Goal: Information Seeking & Learning: Check status

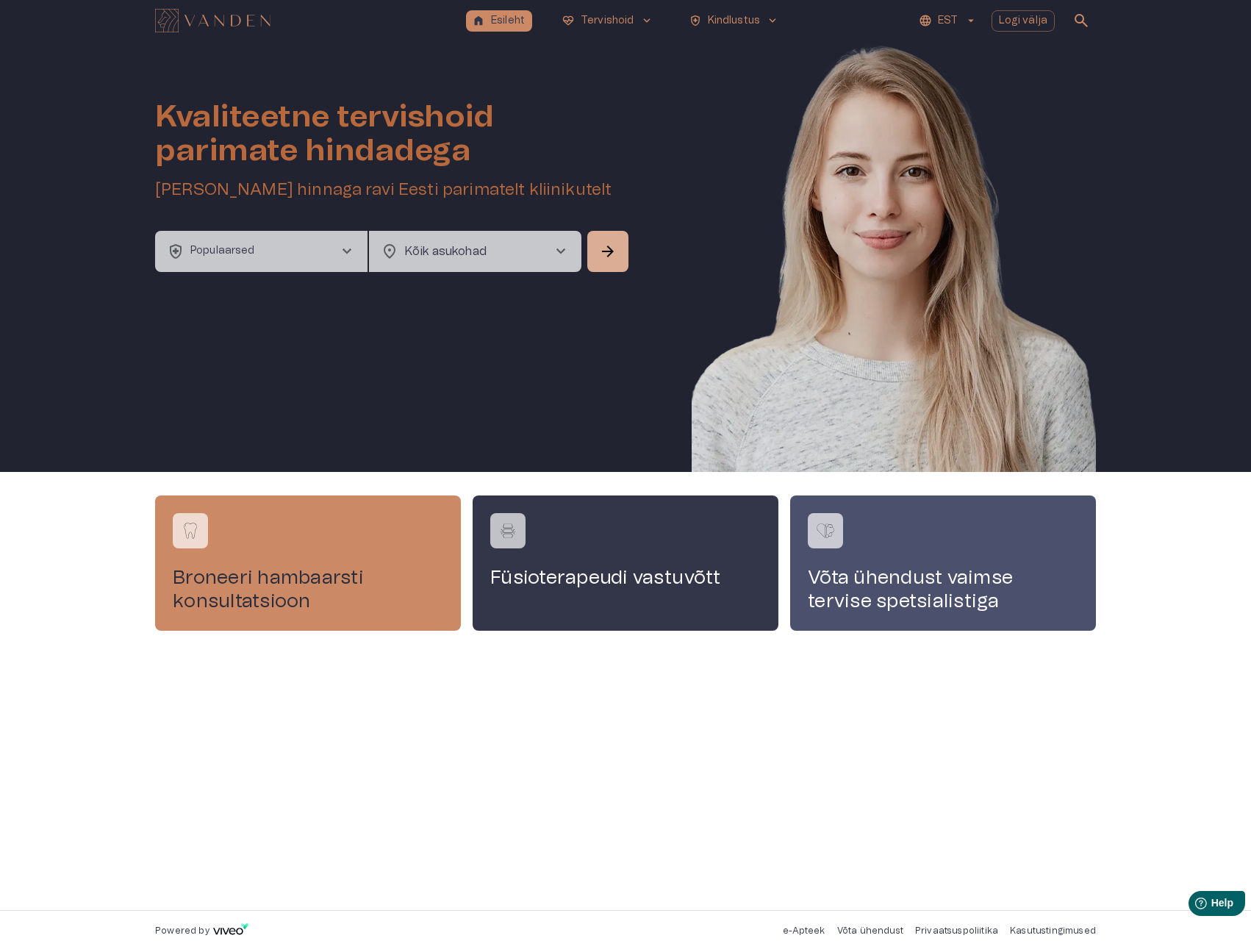
click at [940, 15] on button "EST" at bounding box center [947, 21] width 62 height 21
click at [947, 79] on li "Inglise" at bounding box center [956, 83] width 74 height 26
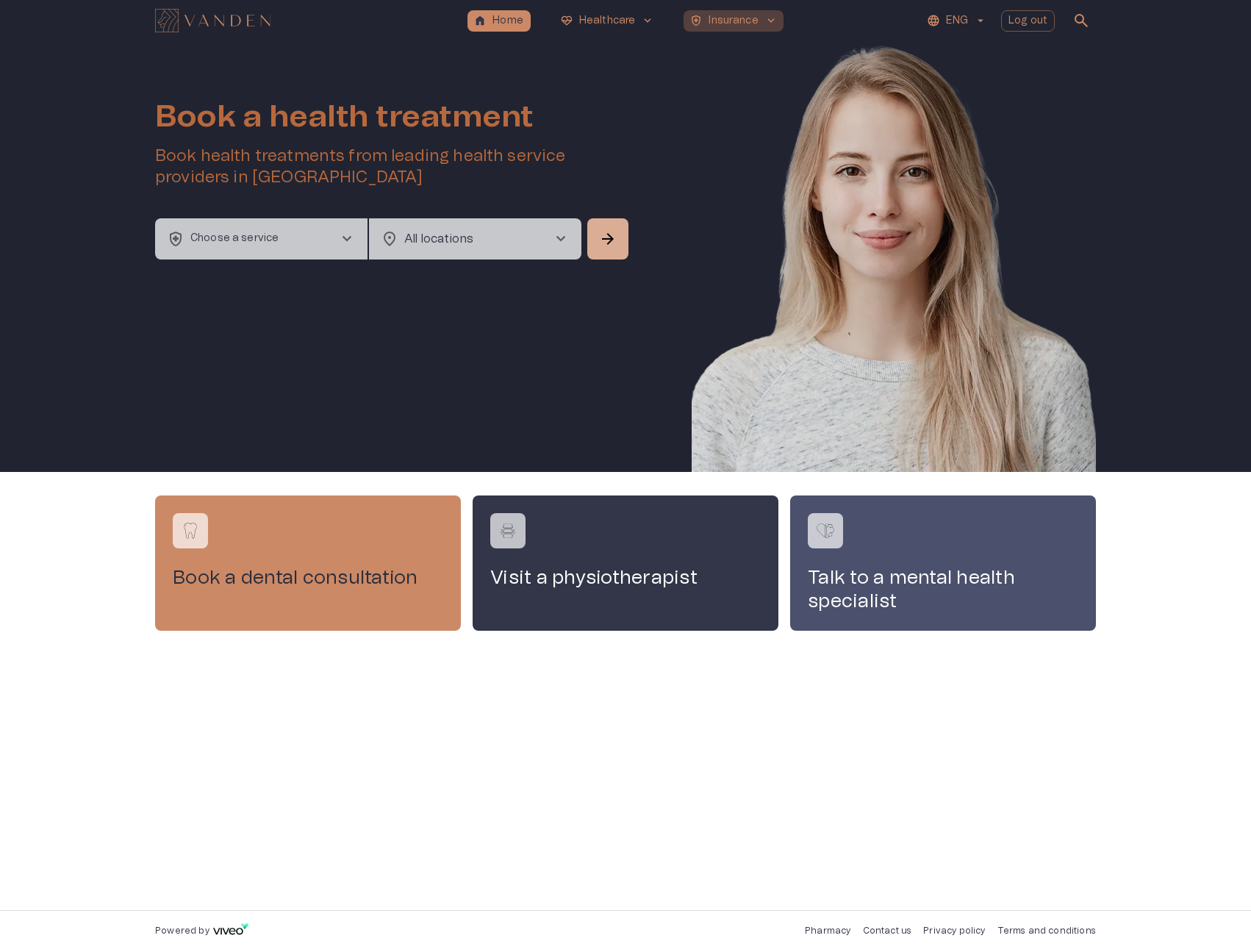
click at [714, 25] on p "Insurance" at bounding box center [733, 21] width 49 height 15
click at [742, 19] on p "Insurance" at bounding box center [733, 21] width 49 height 15
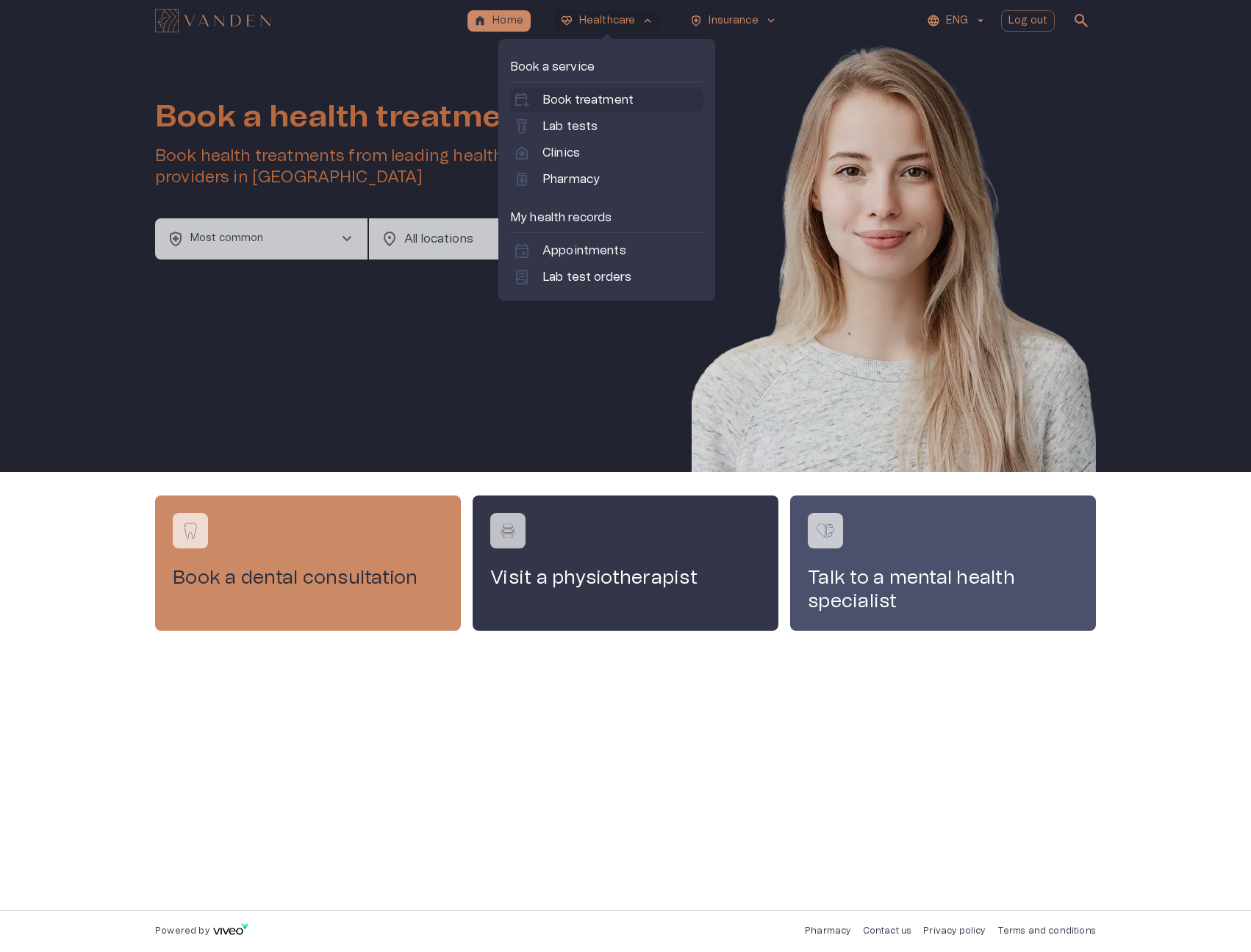
drag, startPoint x: 611, startPoint y: 21, endPoint x: 622, endPoint y: 102, distance: 81.7
click at [622, 31] on div "ecg_heart Healthcare keyboard_arrow_up Book a service calendar_add_on Book trea…" at bounding box center [607, 21] width 107 height 21
click at [600, 124] on link "labs Lab tests" at bounding box center [607, 126] width 187 height 18
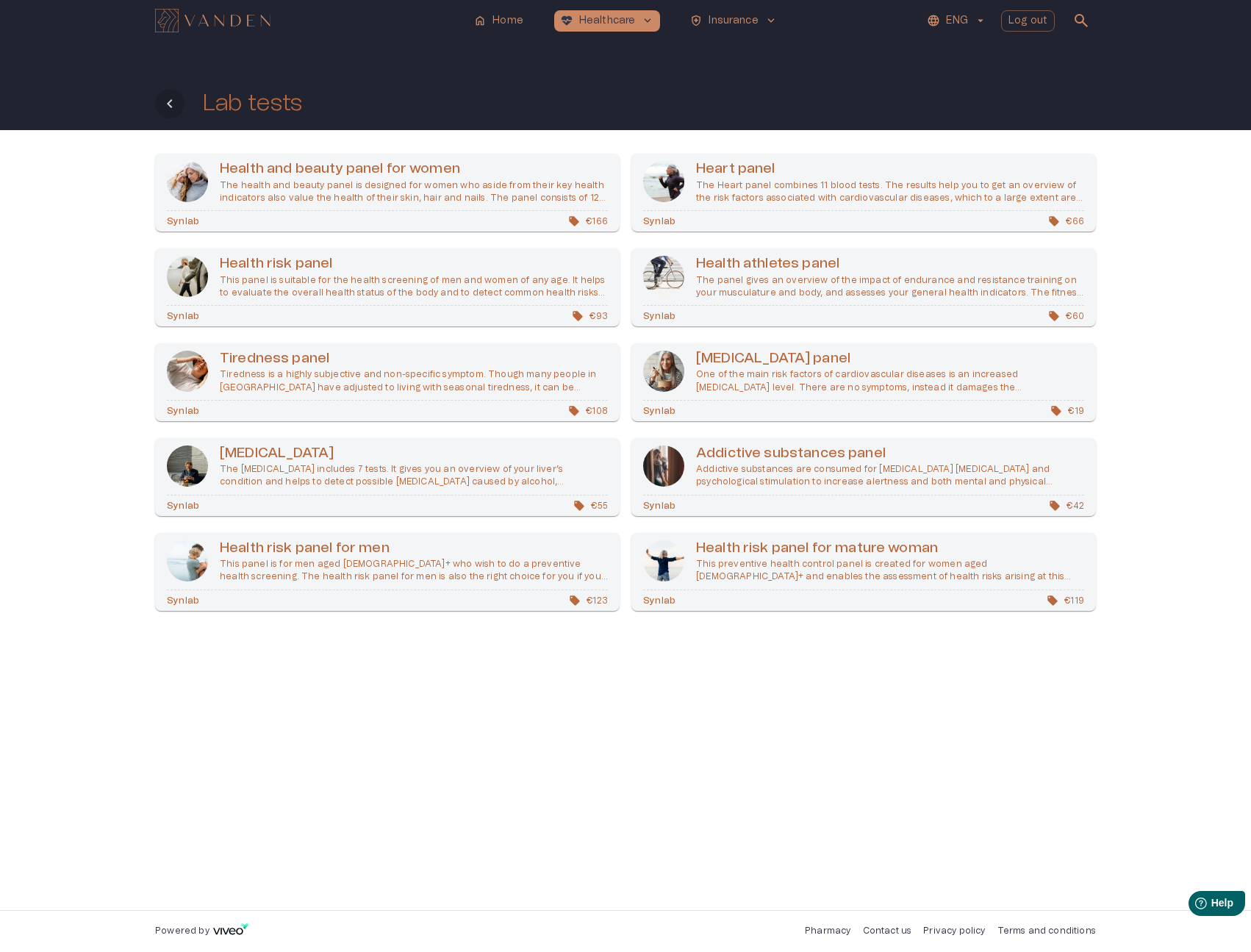
click at [174, 112] on icon "Back" at bounding box center [170, 104] width 18 height 18
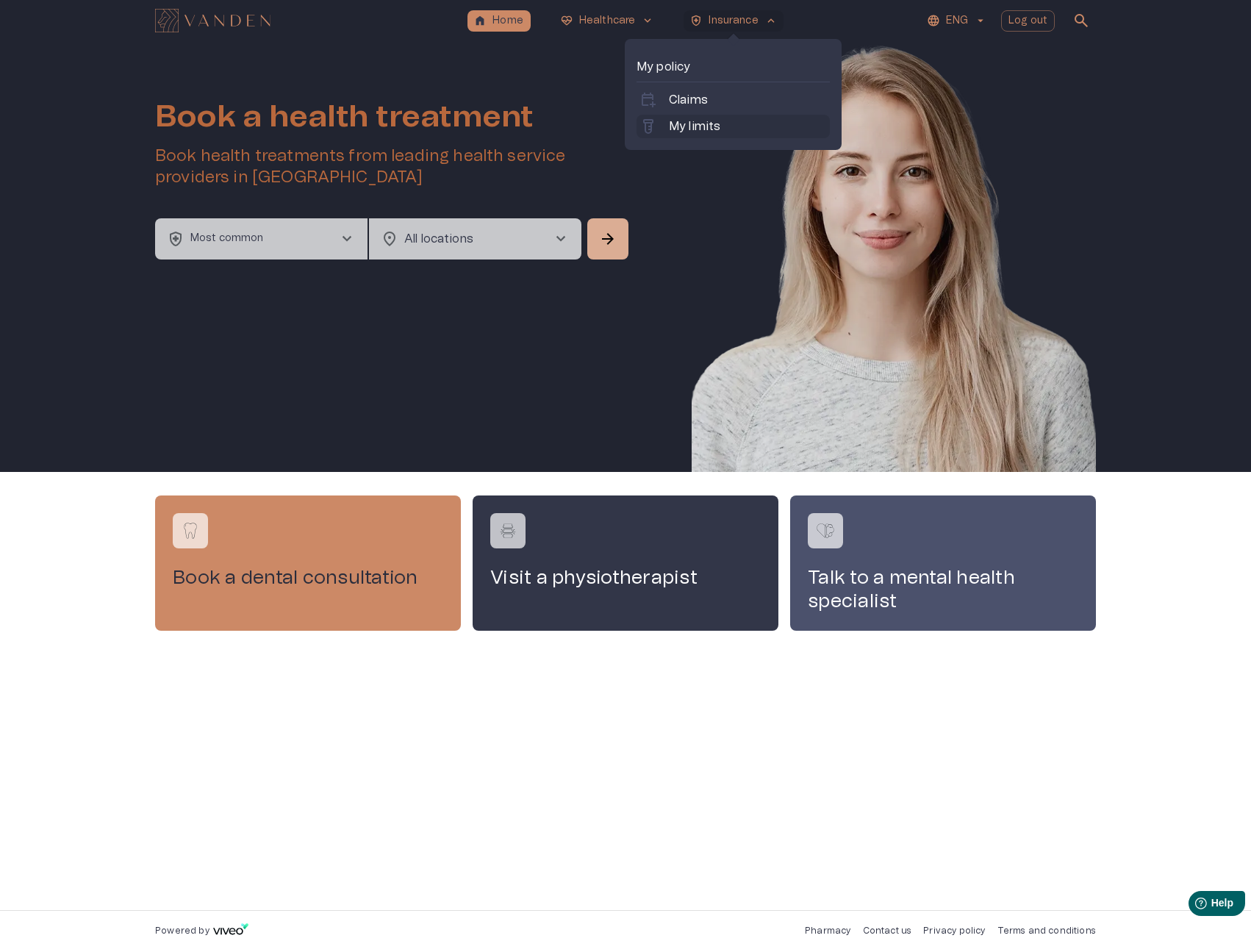
click at [714, 133] on p "My limits" at bounding box center [694, 126] width 51 height 18
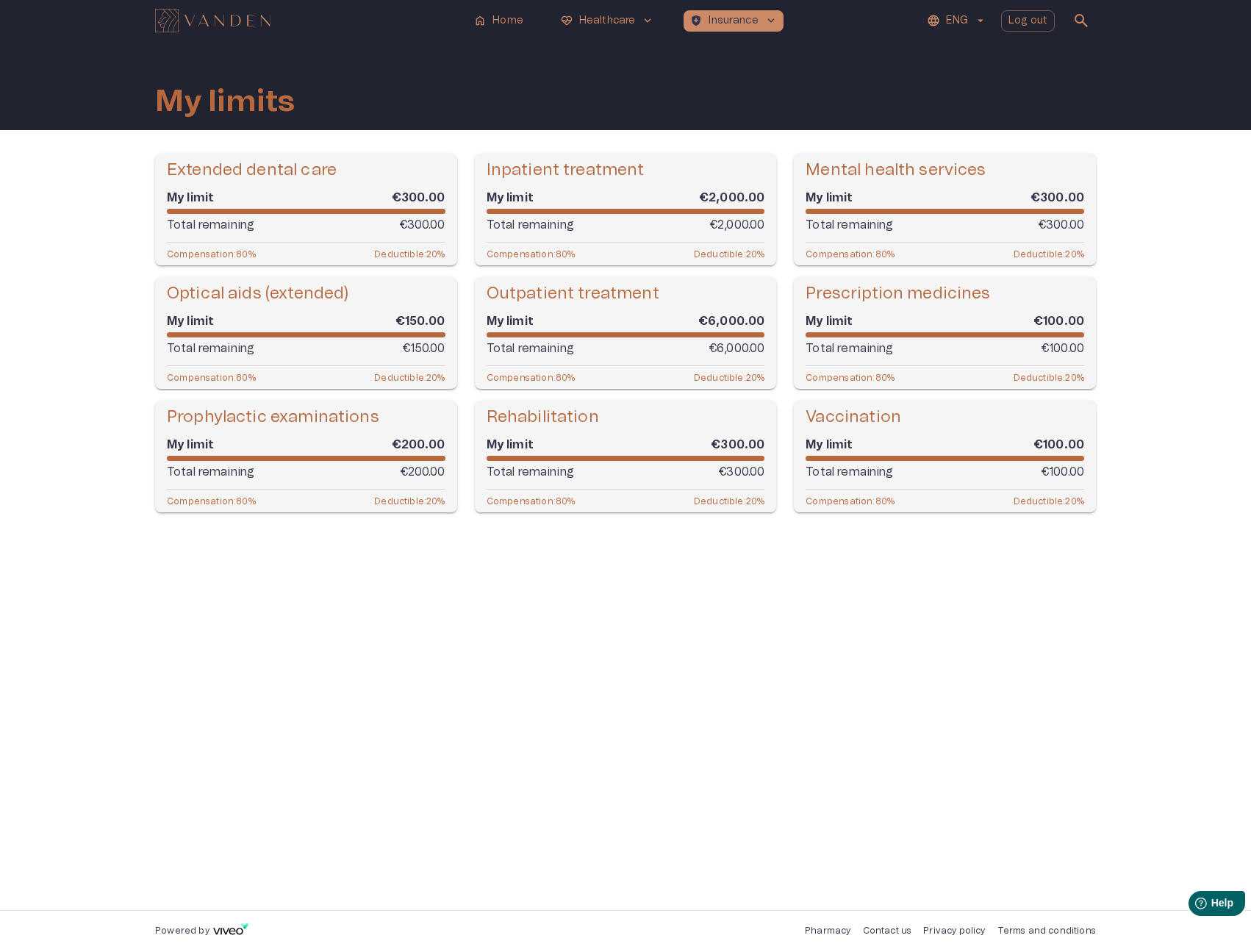
click at [637, 289] on h5 "Outpatient treatment" at bounding box center [572, 294] width 173 height 21
copy h5 "Outpatient treatment"
click at [502, 591] on div "Extended dental care My limit €300.00 Total remaining €300.00 Compensation : 80…" at bounding box center [625, 519] width 941 height 733
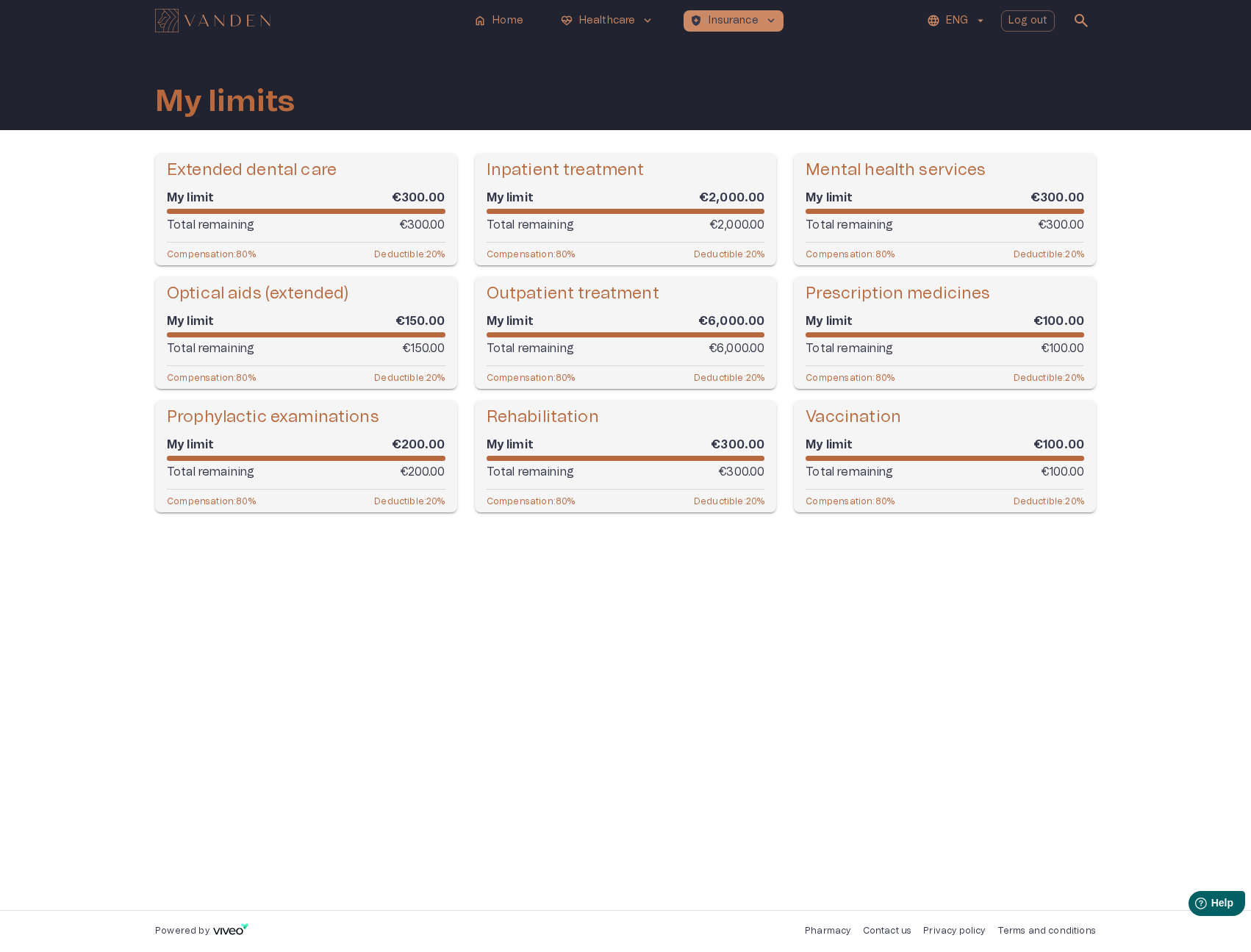
click at [935, 687] on div "Extended dental care My limit €300.00 Total remaining €300.00 Compensation : 80…" at bounding box center [625, 519] width 941 height 733
